Goal: Task Accomplishment & Management: Use online tool/utility

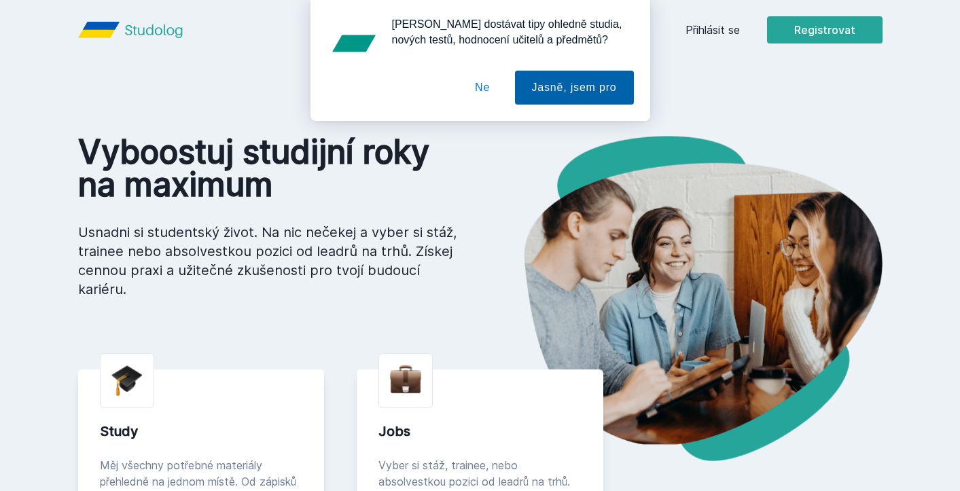
click at [606, 90] on button "Jasně, jsem pro" at bounding box center [574, 88] width 119 height 34
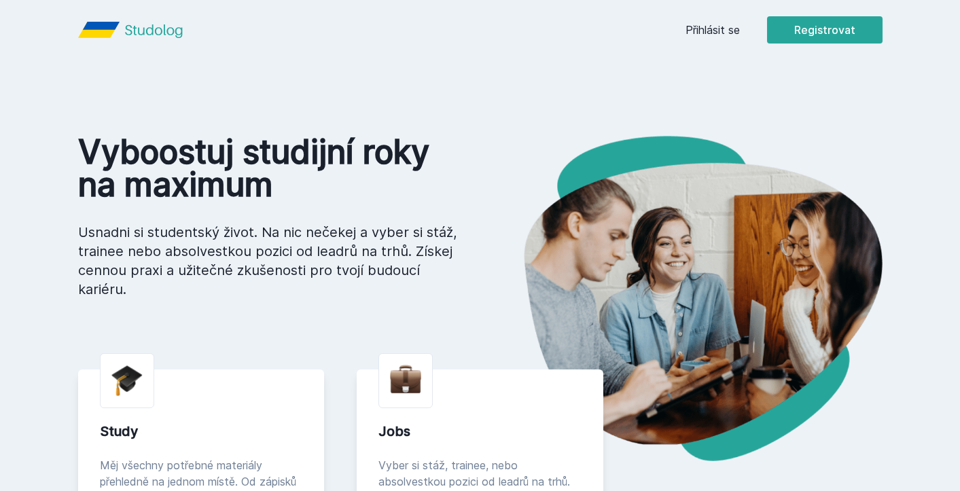
click at [725, 39] on div "Přihlásit se Registrovat" at bounding box center [784, 29] width 197 height 27
click at [727, 29] on link "Přihlásit se" at bounding box center [713, 30] width 54 height 16
click at [823, 24] on button "Registrovat" at bounding box center [825, 29] width 116 height 27
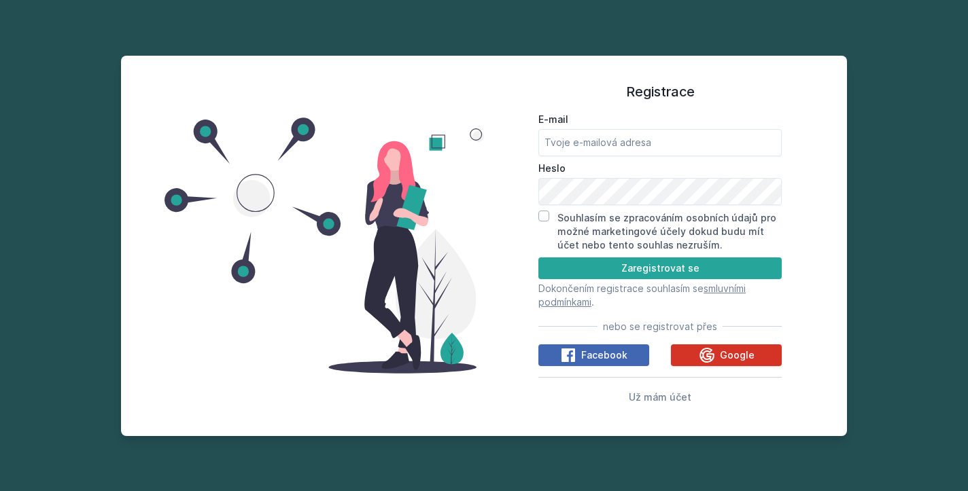
click at [712, 351] on icon at bounding box center [707, 355] width 16 height 16
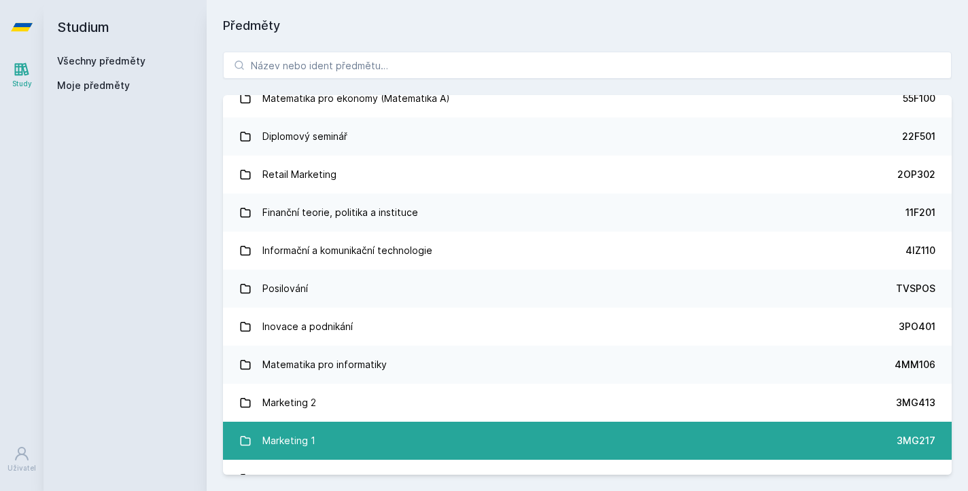
scroll to position [883, 0]
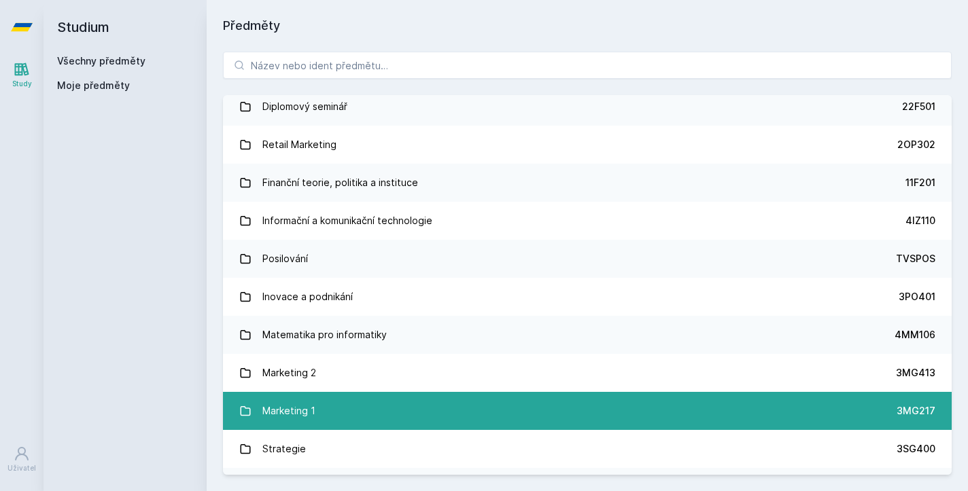
click at [394, 409] on link "Marketing 1 3MG217" at bounding box center [587, 411] width 729 height 38
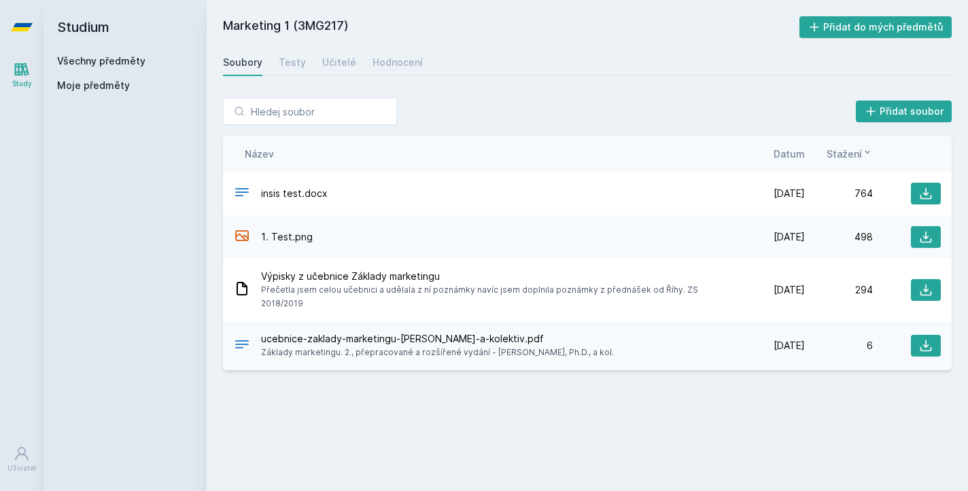
click at [291, 230] on span "1. Test.png" at bounding box center [287, 237] width 52 height 14
click at [290, 237] on span "1. Test.png" at bounding box center [287, 237] width 52 height 14
click at [296, 240] on span "1. Test.png" at bounding box center [287, 237] width 52 height 14
click at [928, 232] on icon at bounding box center [926, 237] width 14 height 14
